Goal: Obtain resource: Obtain resource

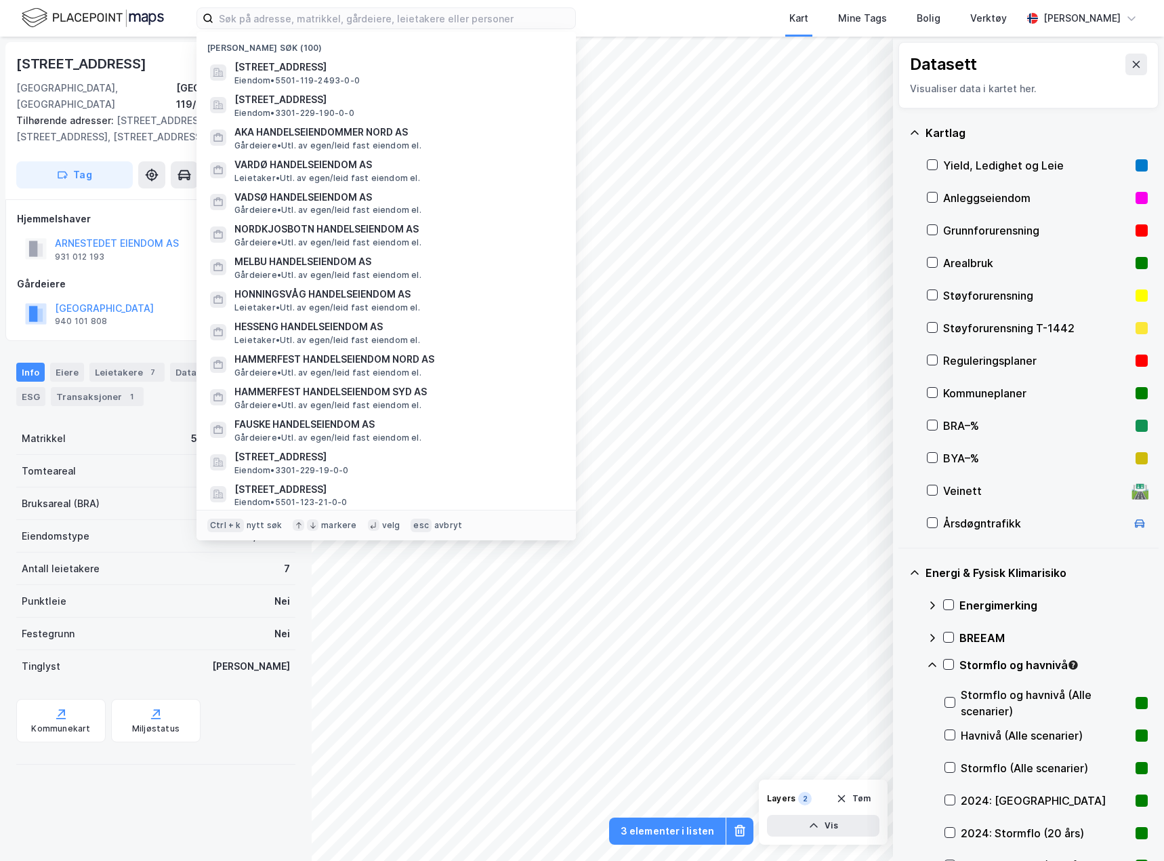
scroll to position [813, 0]
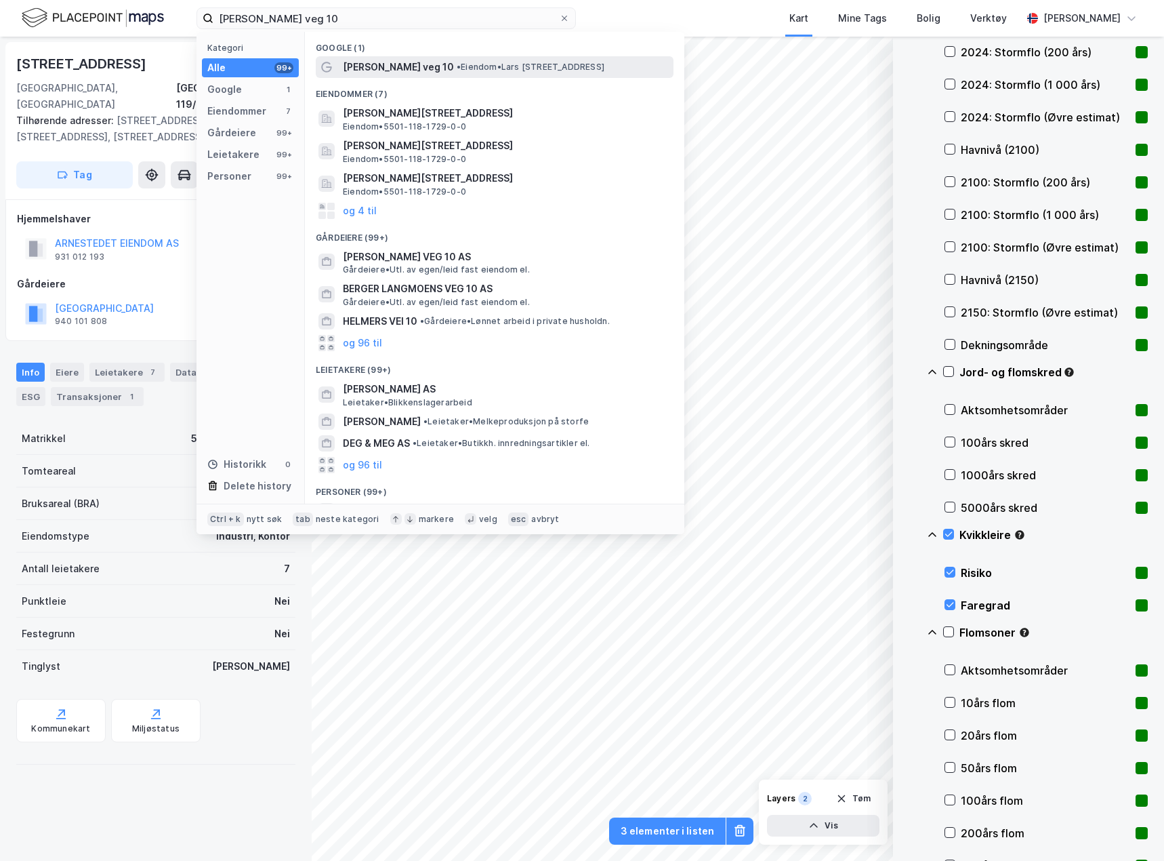
click at [487, 65] on span "• Eiendom • [PERSON_NAME][STREET_ADDRESS]" at bounding box center [531, 67] width 148 height 11
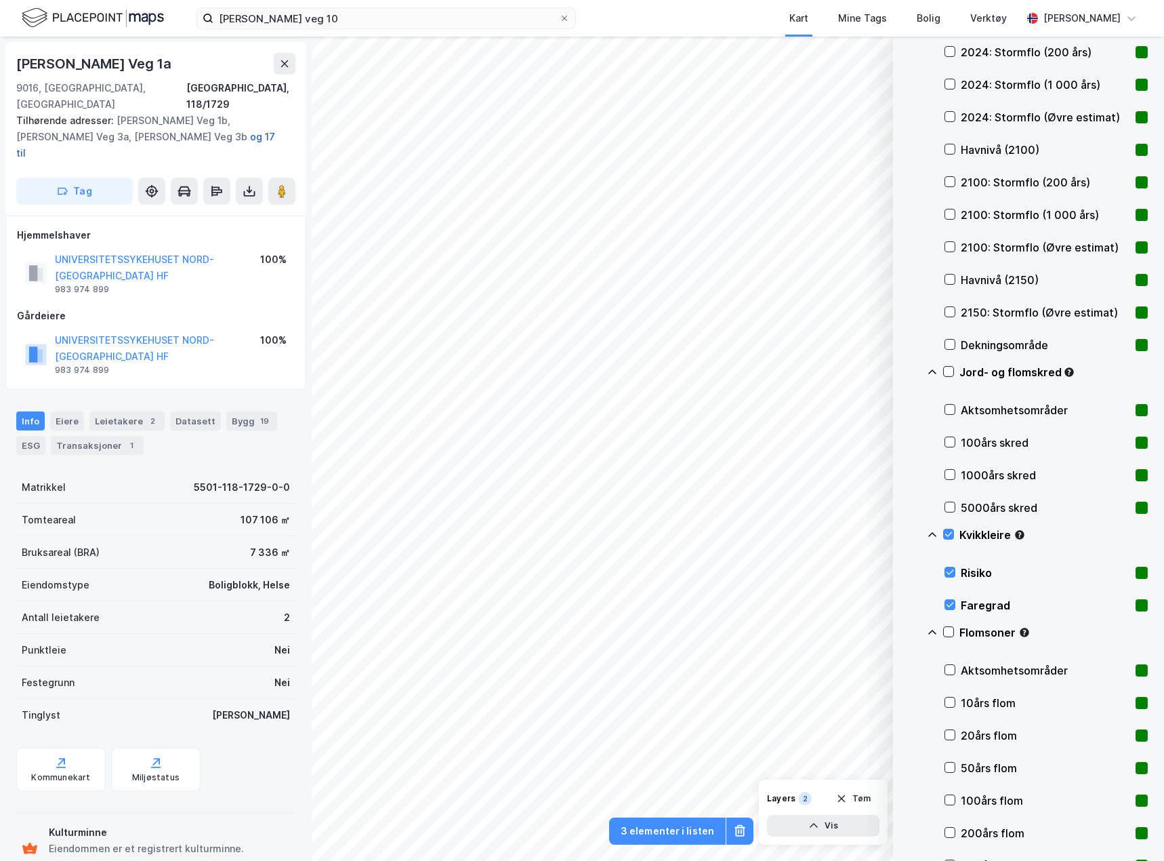
click at [0, 0] on button "og 17 til" at bounding box center [0, 0] width 0 height 0
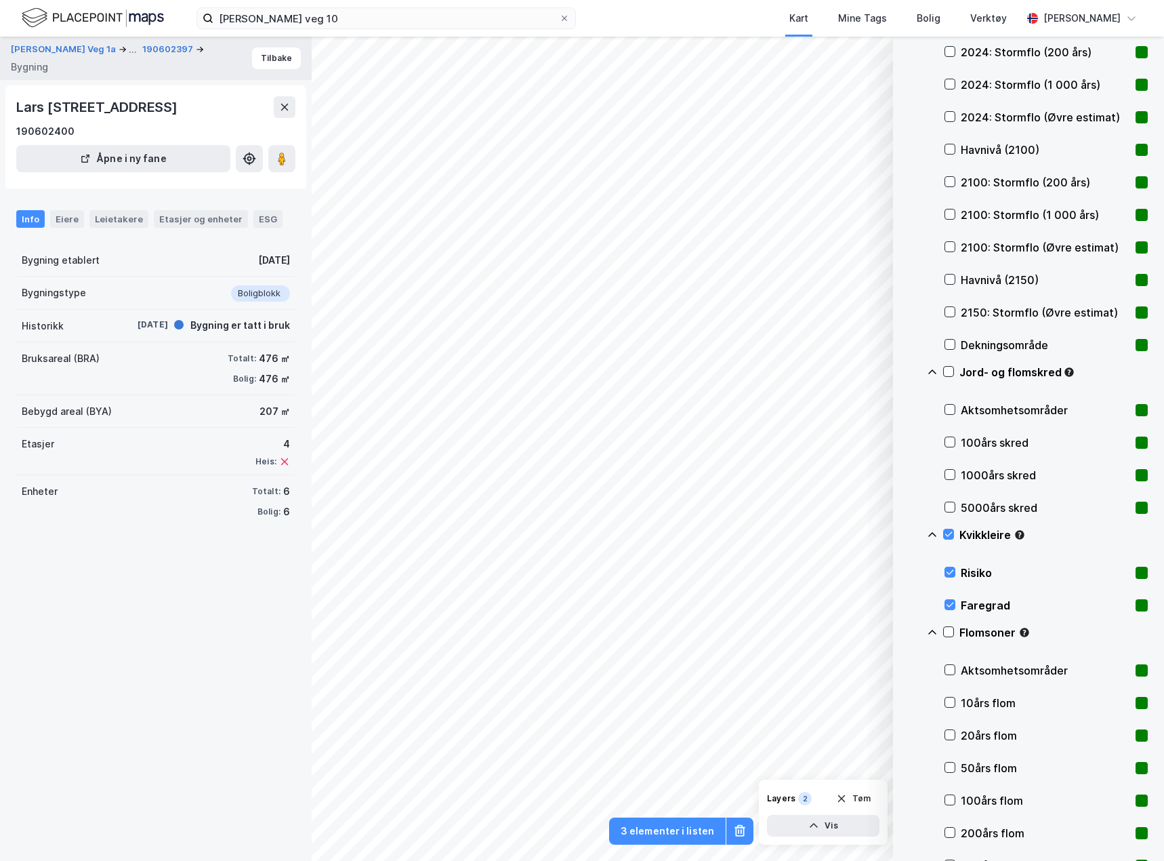
click at [110, 577] on div "[PERSON_NAME] Veg 1a ... 190602397 Bygning Tilbake [PERSON_NAME] veg 7, 9016, […" at bounding box center [156, 449] width 312 height 824
click at [290, 117] on button at bounding box center [285, 107] width 22 height 22
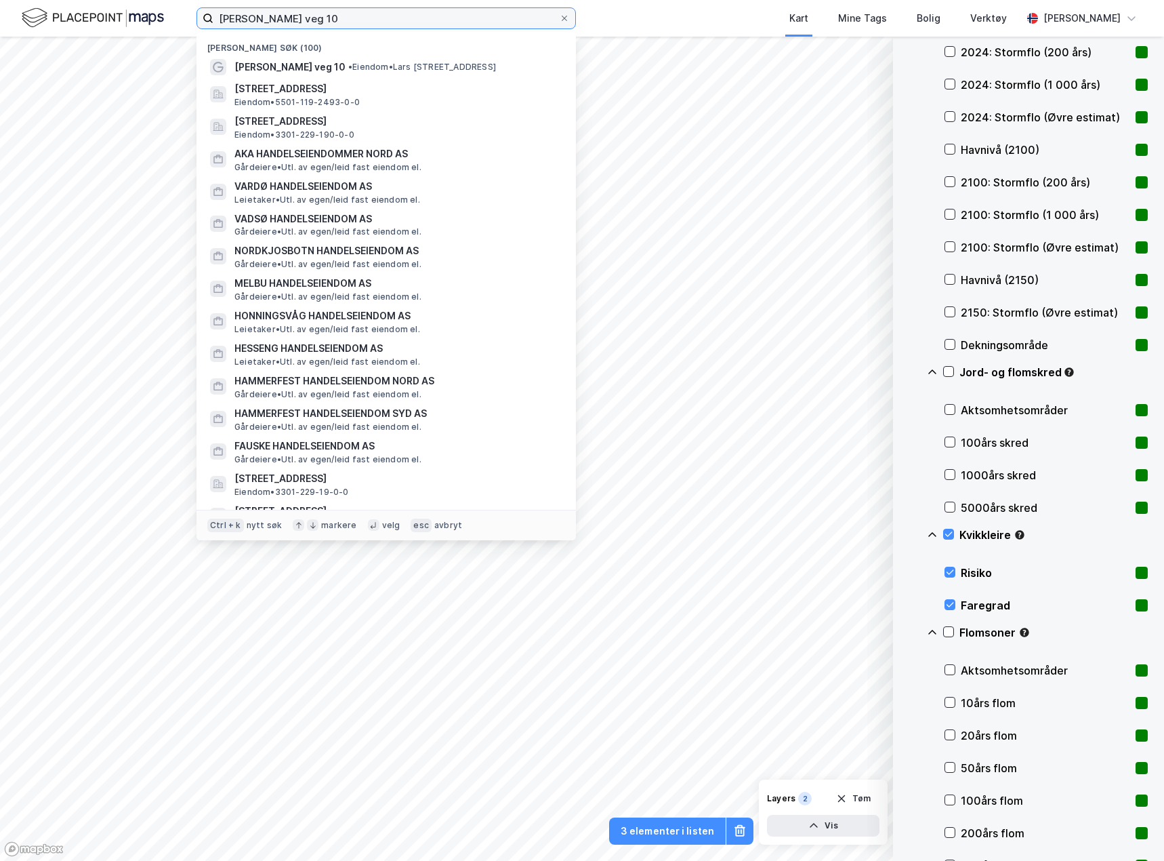
click at [348, 22] on input "[PERSON_NAME] veg 10" at bounding box center [386, 18] width 346 height 20
click at [349, 22] on input "[PERSON_NAME] veg 10" at bounding box center [386, 18] width 346 height 20
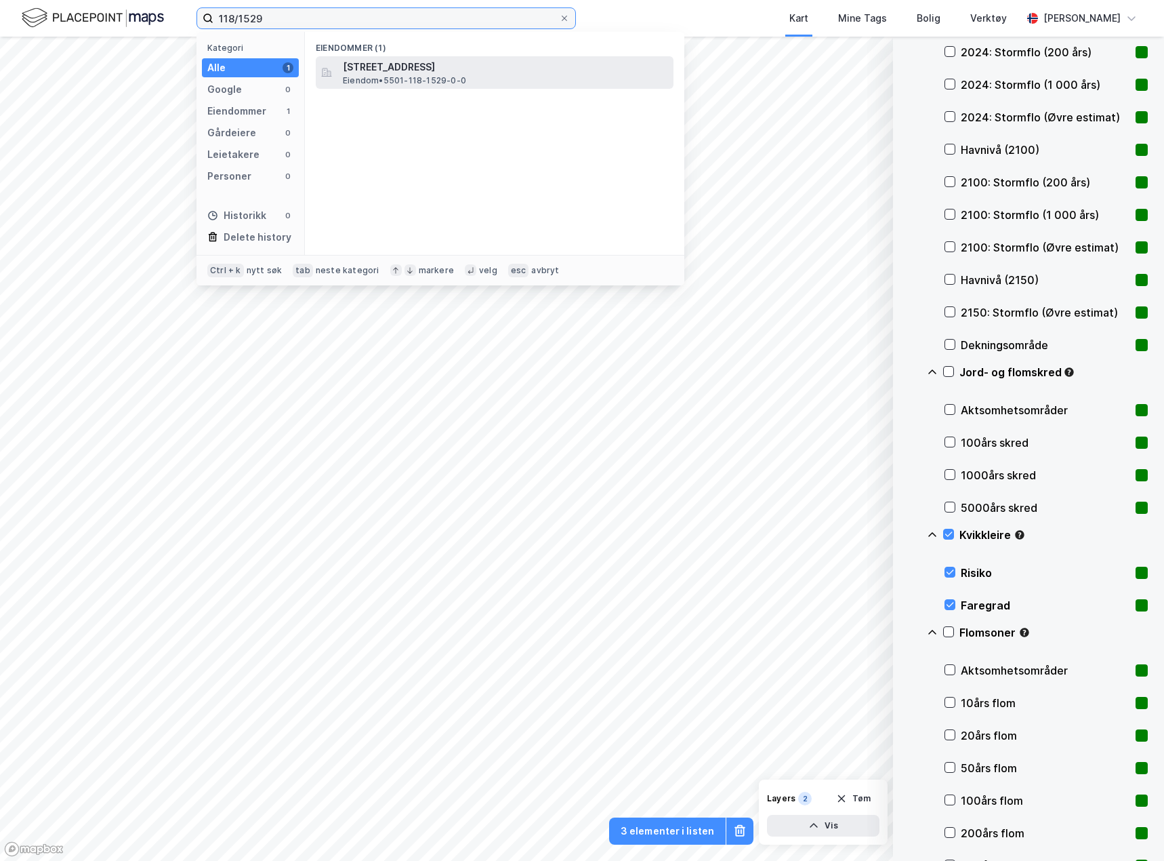
type input "118/1529"
click at [508, 76] on div "[STREET_ADDRESS] • 5501-118-1529-0-0" at bounding box center [507, 72] width 328 height 27
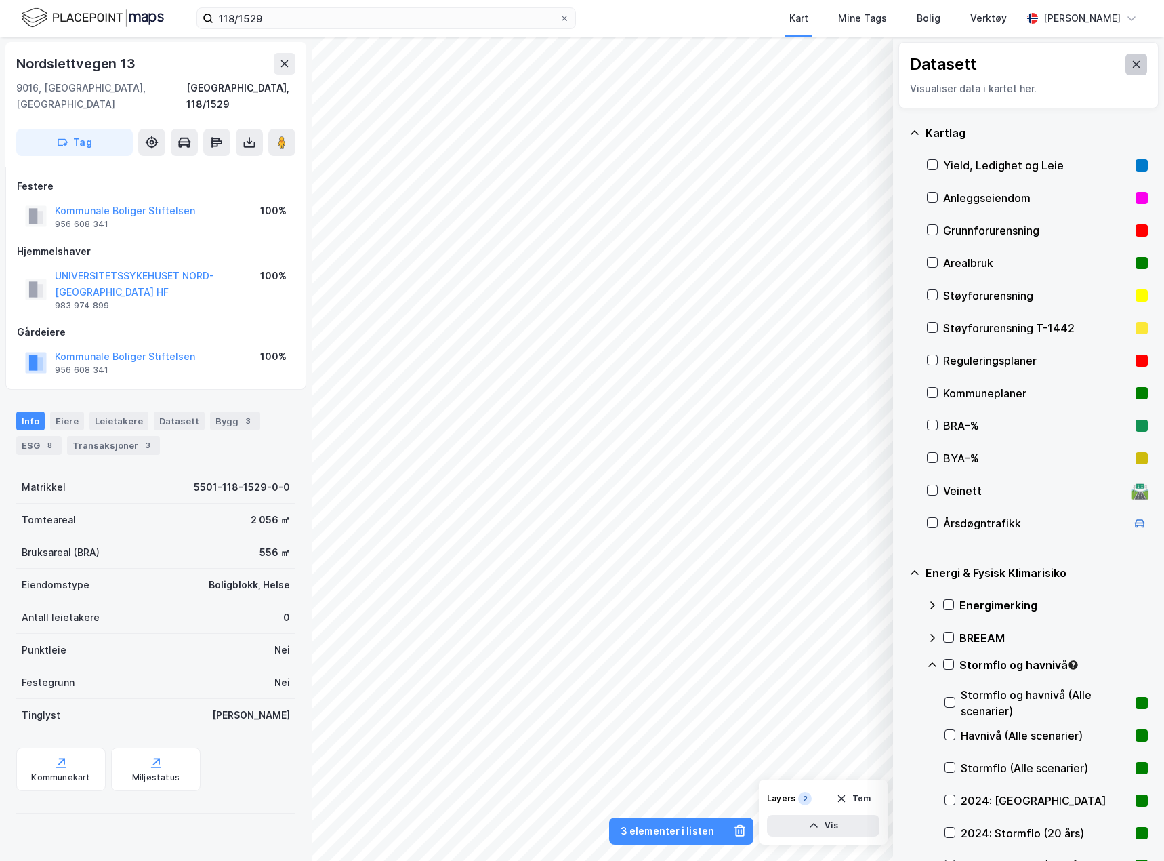
click at [1133, 62] on icon at bounding box center [1136, 64] width 7 height 7
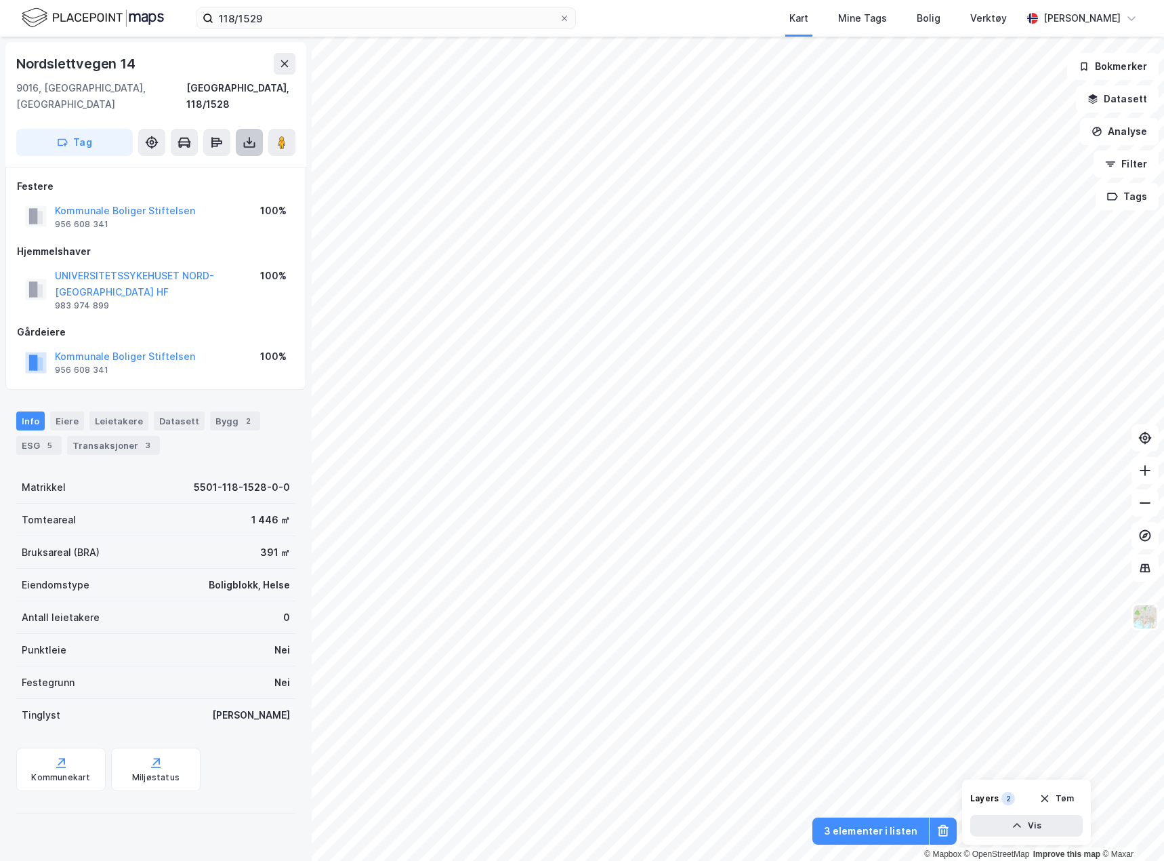
click at [245, 136] on icon at bounding box center [250, 143] width 14 height 14
click at [232, 159] on div "Last ned grunnbok" at bounding box center [191, 170] width 144 height 22
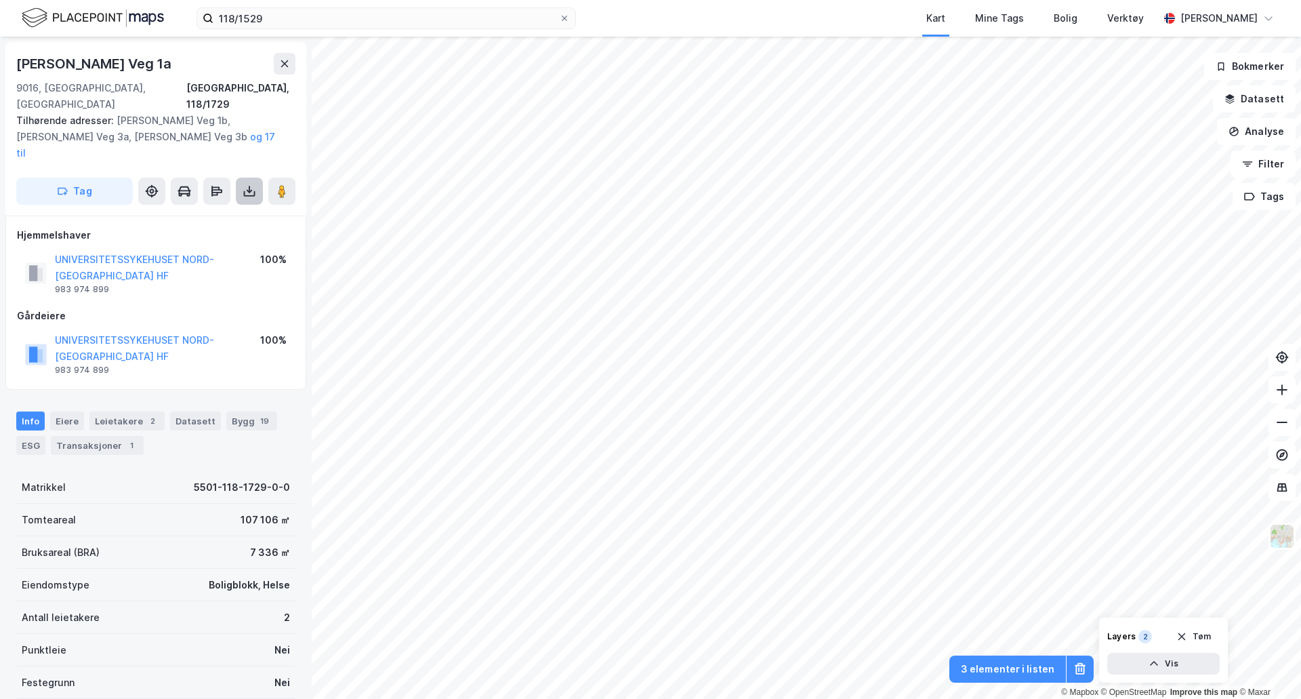
click at [242, 178] on button at bounding box center [249, 191] width 27 height 27
click at [229, 207] on div "Last ned grunnbok" at bounding box center [191, 218] width 144 height 22
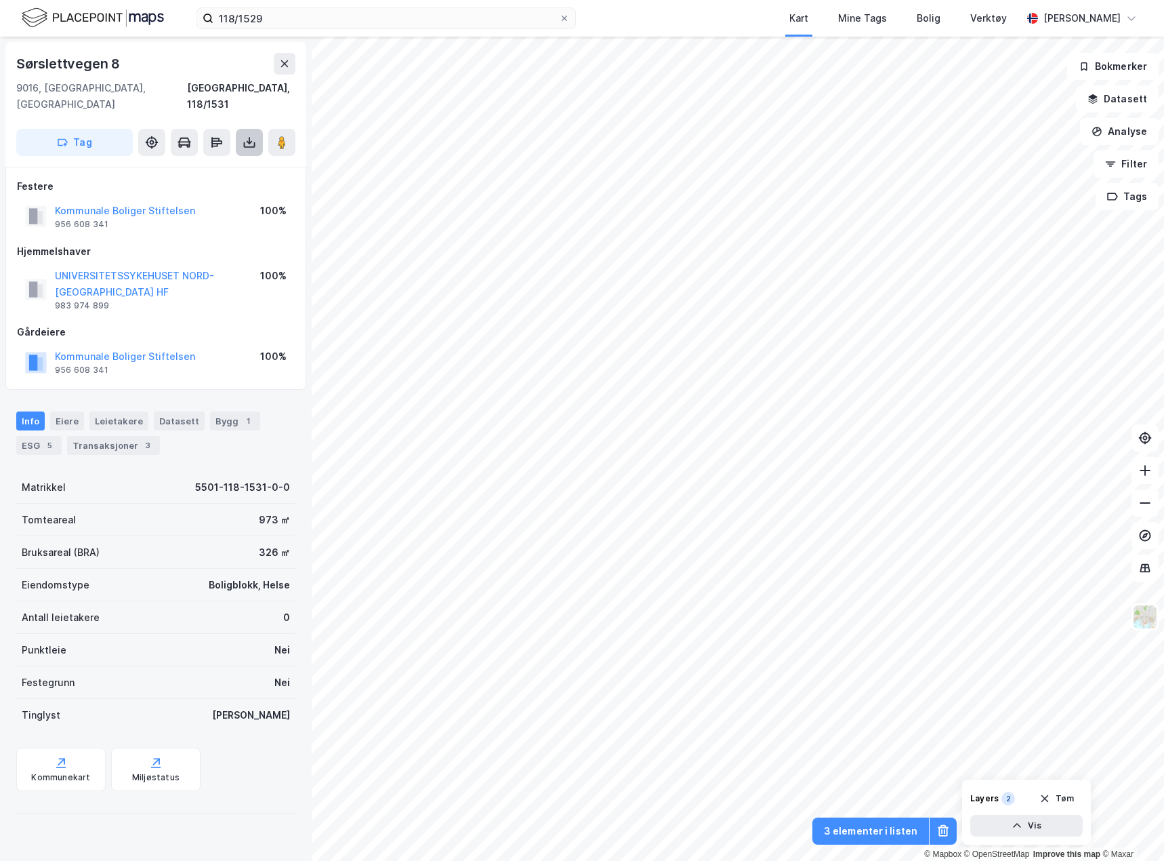
click at [258, 129] on button at bounding box center [249, 142] width 27 height 27
click at [222, 164] on div "Last ned grunnbok" at bounding box center [182, 169] width 79 height 11
click at [246, 136] on icon at bounding box center [250, 143] width 14 height 14
click at [228, 159] on div "Last ned grunnbok" at bounding box center [191, 170] width 144 height 22
click at [252, 136] on icon at bounding box center [250, 143] width 14 height 14
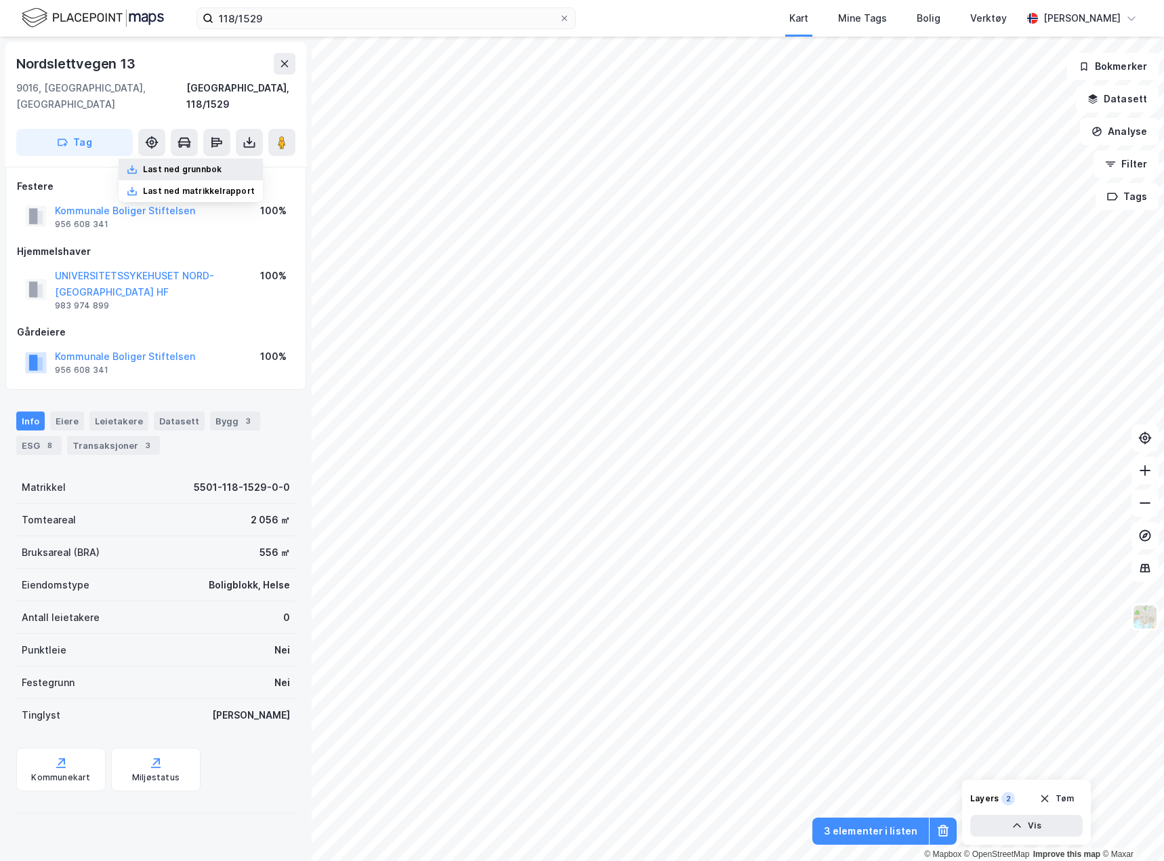
click at [229, 159] on div "Last ned grunnbok" at bounding box center [191, 170] width 144 height 22
click at [247, 141] on icon at bounding box center [249, 142] width 5 height 3
click at [168, 164] on div "Last ned grunnbok" at bounding box center [182, 169] width 79 height 11
click at [243, 136] on icon at bounding box center [250, 143] width 14 height 14
click at [222, 164] on div "Last ned grunnbok" at bounding box center [182, 169] width 79 height 11
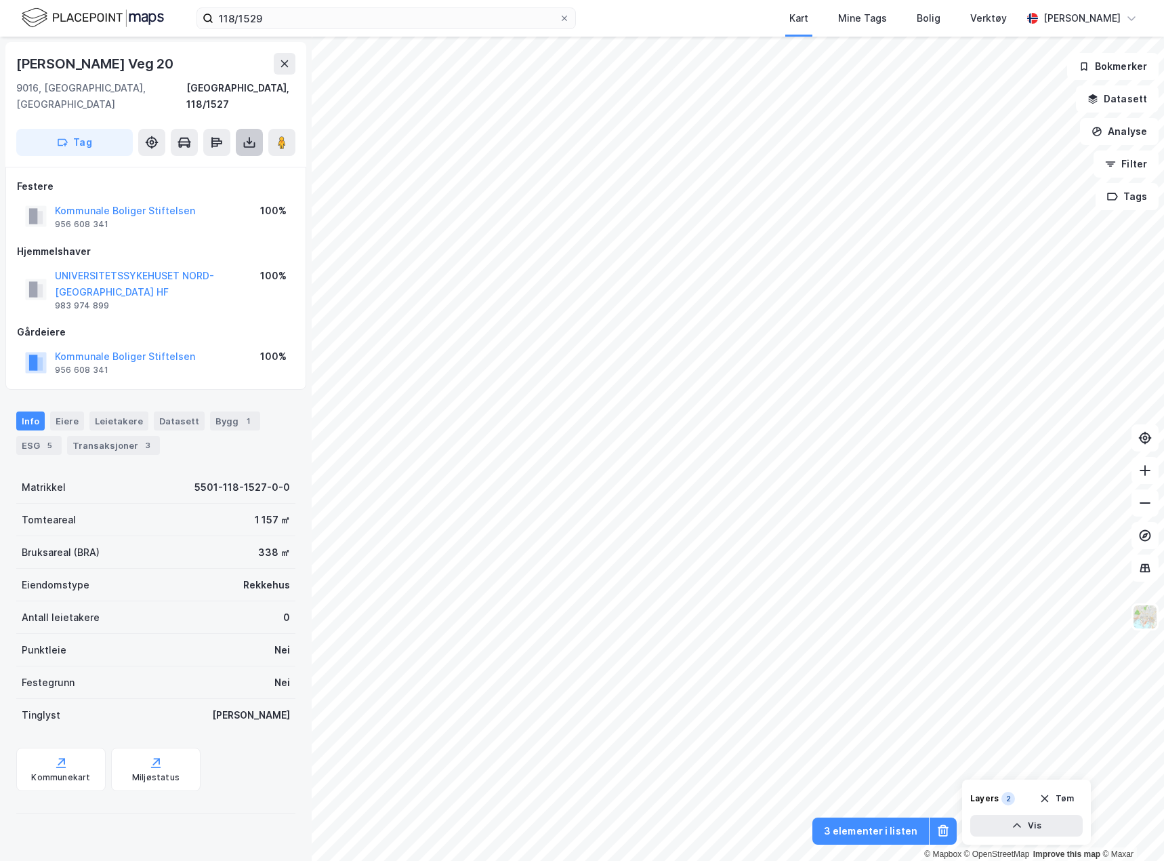
click at [241, 129] on button at bounding box center [249, 142] width 27 height 27
click at [216, 159] on div "Last ned grunnbok" at bounding box center [191, 170] width 144 height 22
click at [245, 136] on icon at bounding box center [250, 143] width 14 height 14
click at [235, 159] on div "Last ned grunnbok" at bounding box center [191, 170] width 144 height 22
drag, startPoint x: 243, startPoint y: 130, endPoint x: 231, endPoint y: 139, distance: 15.0
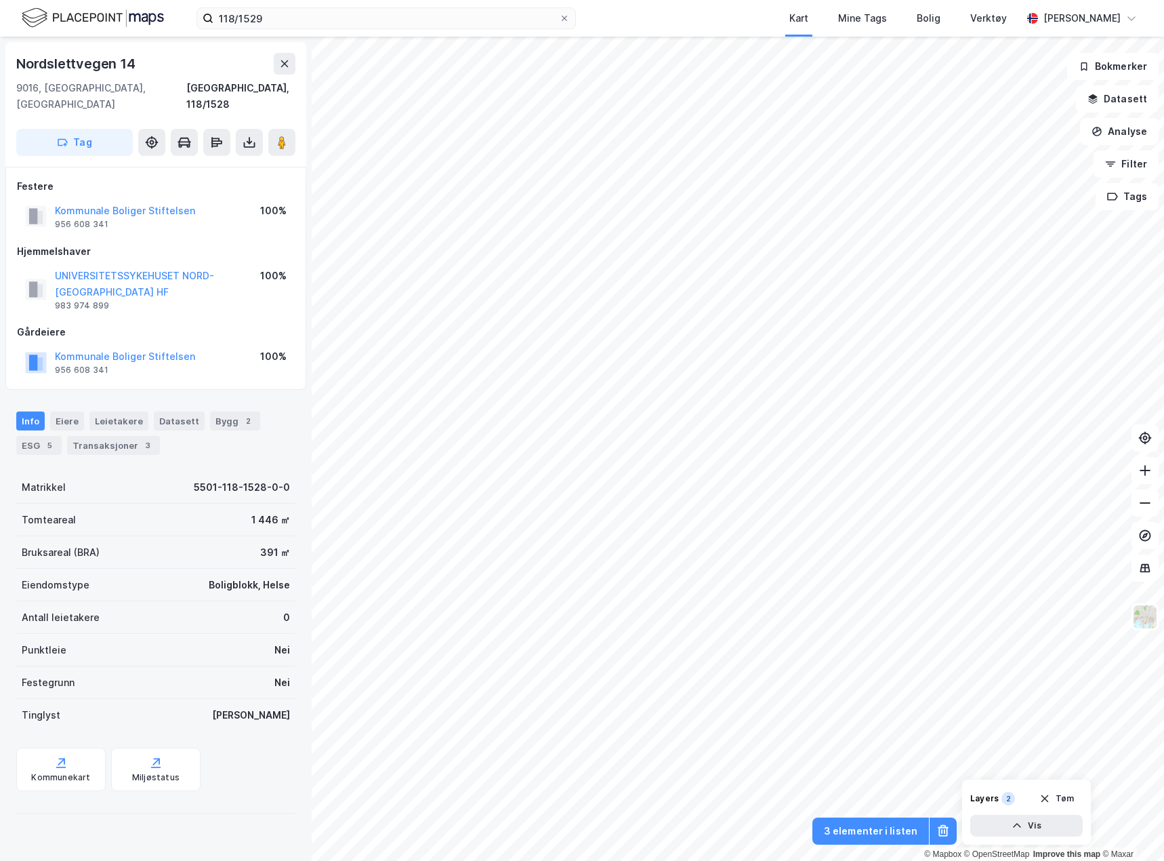
click at [244, 136] on icon at bounding box center [250, 143] width 14 height 14
click at [220, 164] on div "Last ned grunnbok" at bounding box center [182, 169] width 79 height 11
